Goal: Transaction & Acquisition: Purchase product/service

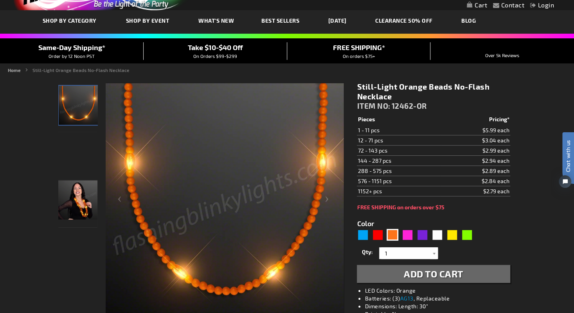
click at [83, 198] on img "Woman displaying Light Up Orange Beaded Necklace, No-Flash" at bounding box center [77, 199] width 39 height 39
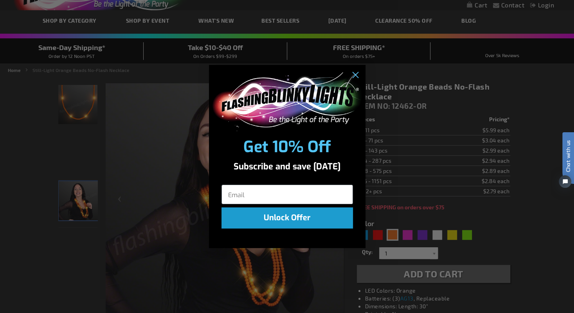
scroll to position [40, 0]
click at [353, 73] on icon "Close dialog" at bounding box center [354, 74] width 5 height 5
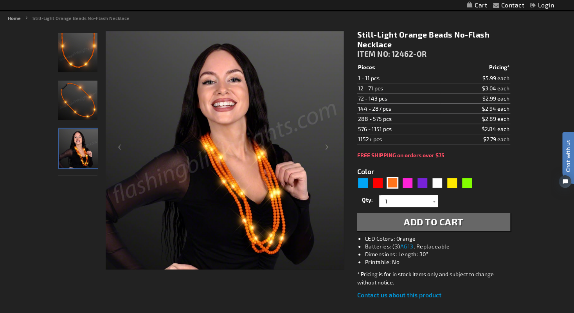
scroll to position [92, 0]
click at [423, 179] on div "Purple" at bounding box center [422, 182] width 12 height 12
type input "5640"
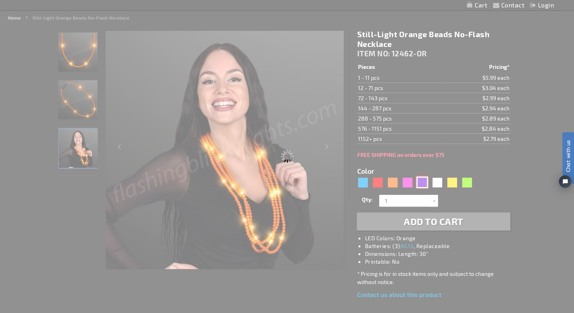
type input "12462-PR"
type input "Customize - Still-Light Purple Beads No-Flash Necklace - ITEM NO: 12462-PR"
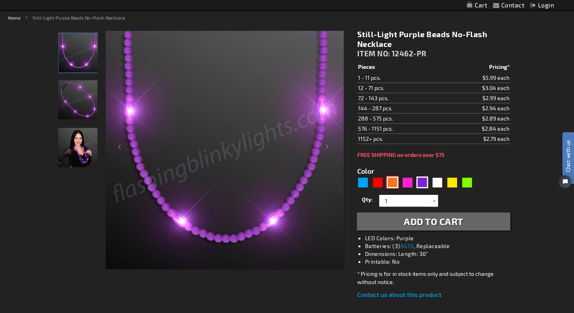
click at [390, 178] on div "Orange" at bounding box center [393, 182] width 12 height 12
type input "5637"
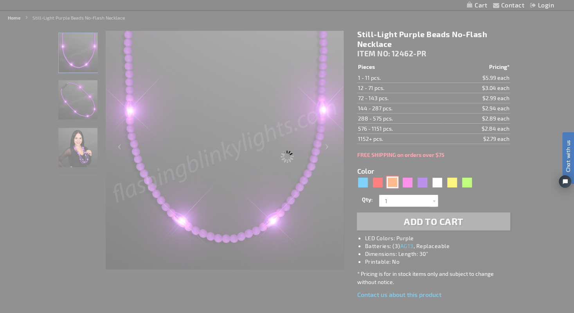
type input "12462-OR"
type input "Customize - Still-Light Orange Beads No-Flash Necklace - ITEM NO: 12462-OR"
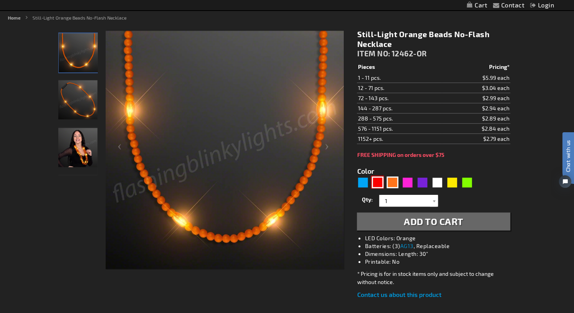
click at [378, 180] on div "Red" at bounding box center [378, 182] width 12 height 12
type input "5641"
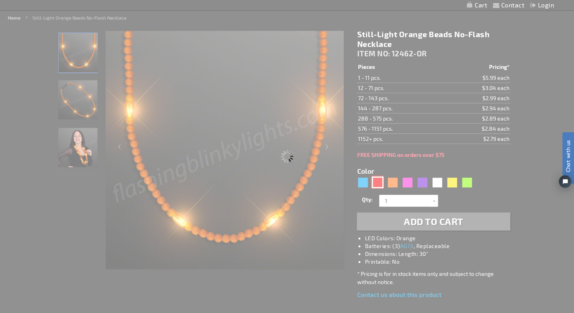
type input "12462-RD"
type input "Customize - Still-Light Red Beads No-Flash Necklace - ITEM NO: 12462-RD"
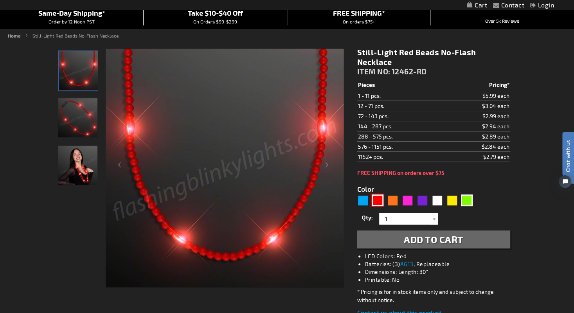
scroll to position [77, 0]
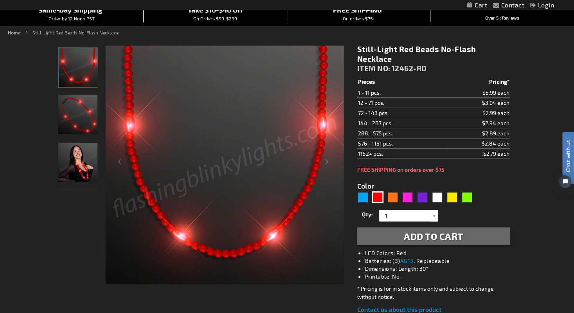
click at [432, 218] on div at bounding box center [434, 216] width 8 height 12
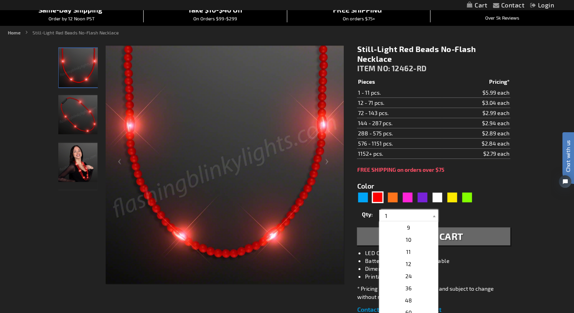
scroll to position [96, 0]
click at [416, 260] on p "12" at bounding box center [408, 265] width 59 height 12
type input "12"
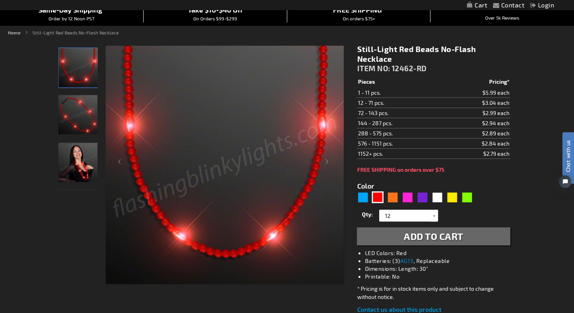
click at [477, 237] on button "Add to Cart" at bounding box center [433, 236] width 153 height 18
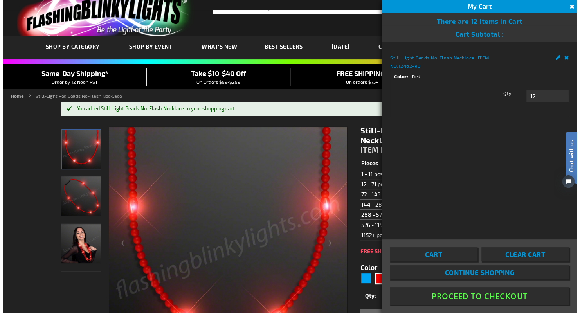
scroll to position [13, 0]
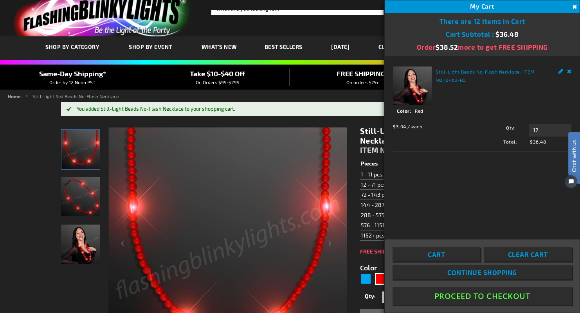
click at [573, 5] on button "Close" at bounding box center [573, 7] width 9 height 9
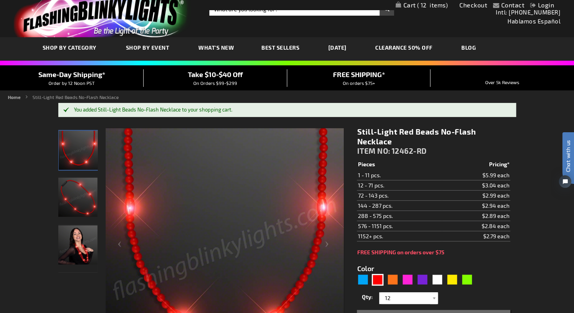
scroll to position [0, 0]
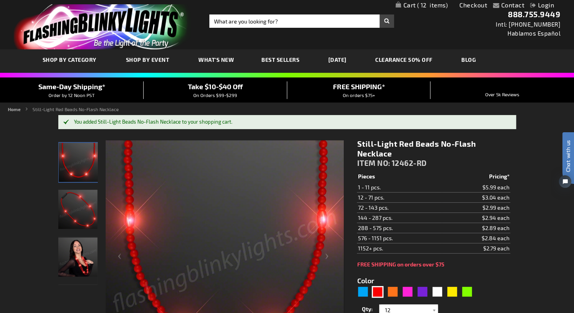
click at [87, 269] on img at bounding box center [77, 256] width 39 height 39
